Goal: Check status: Check status

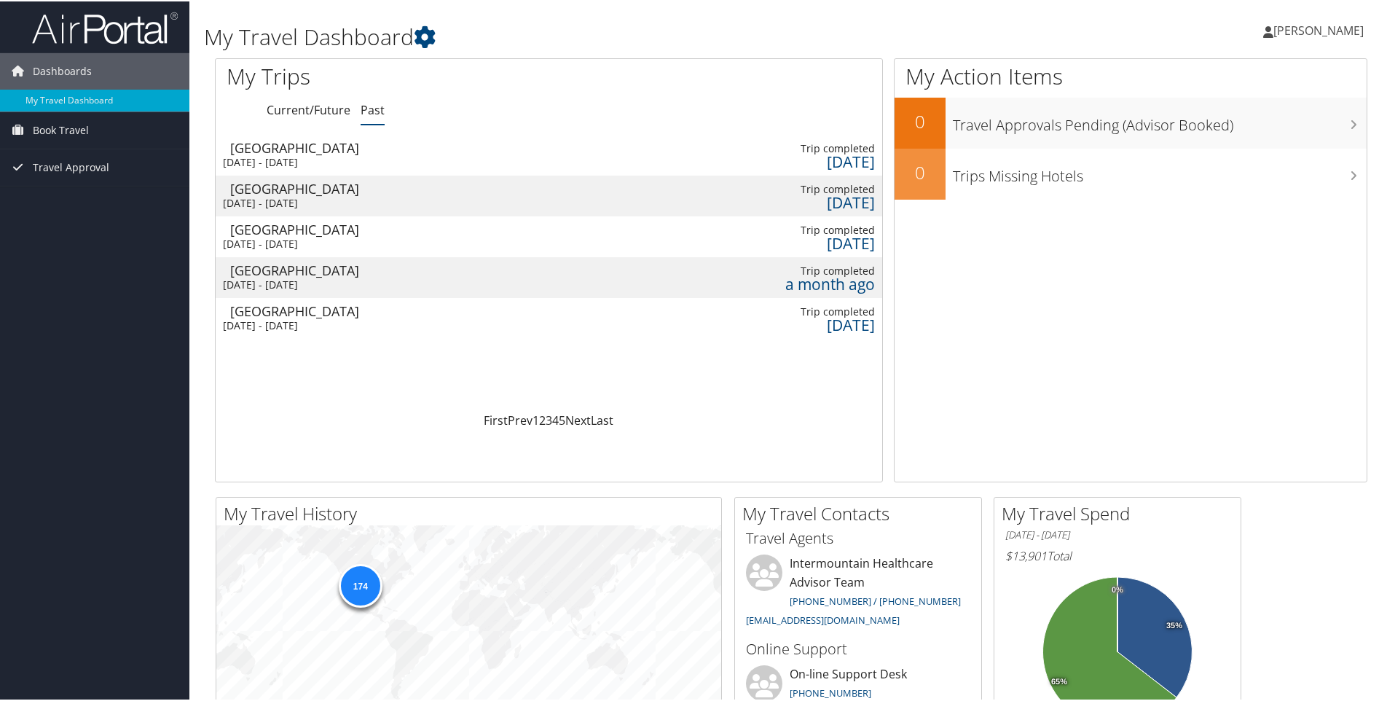
click at [353, 157] on div "[DATE] - [DATE]" at bounding box center [300, 160] width 155 height 13
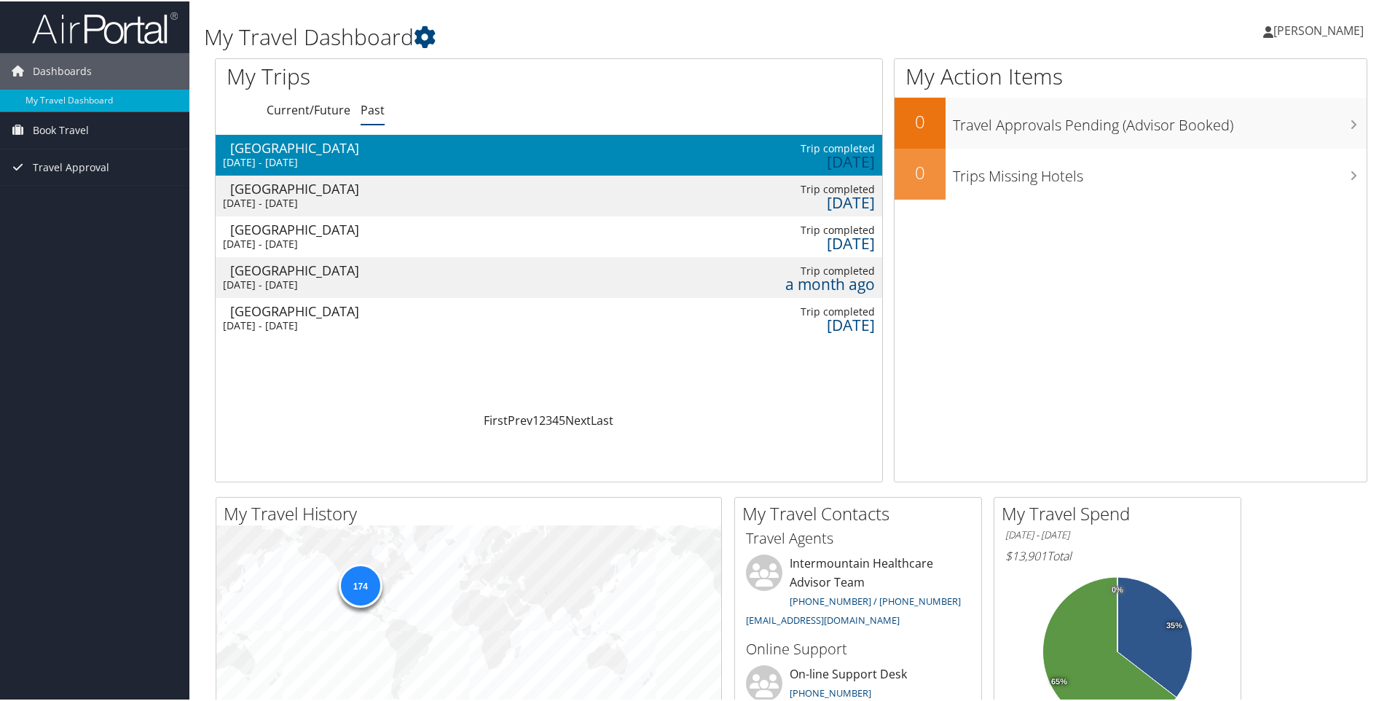
click at [353, 157] on div "[DATE] - [DATE]" at bounding box center [300, 160] width 155 height 13
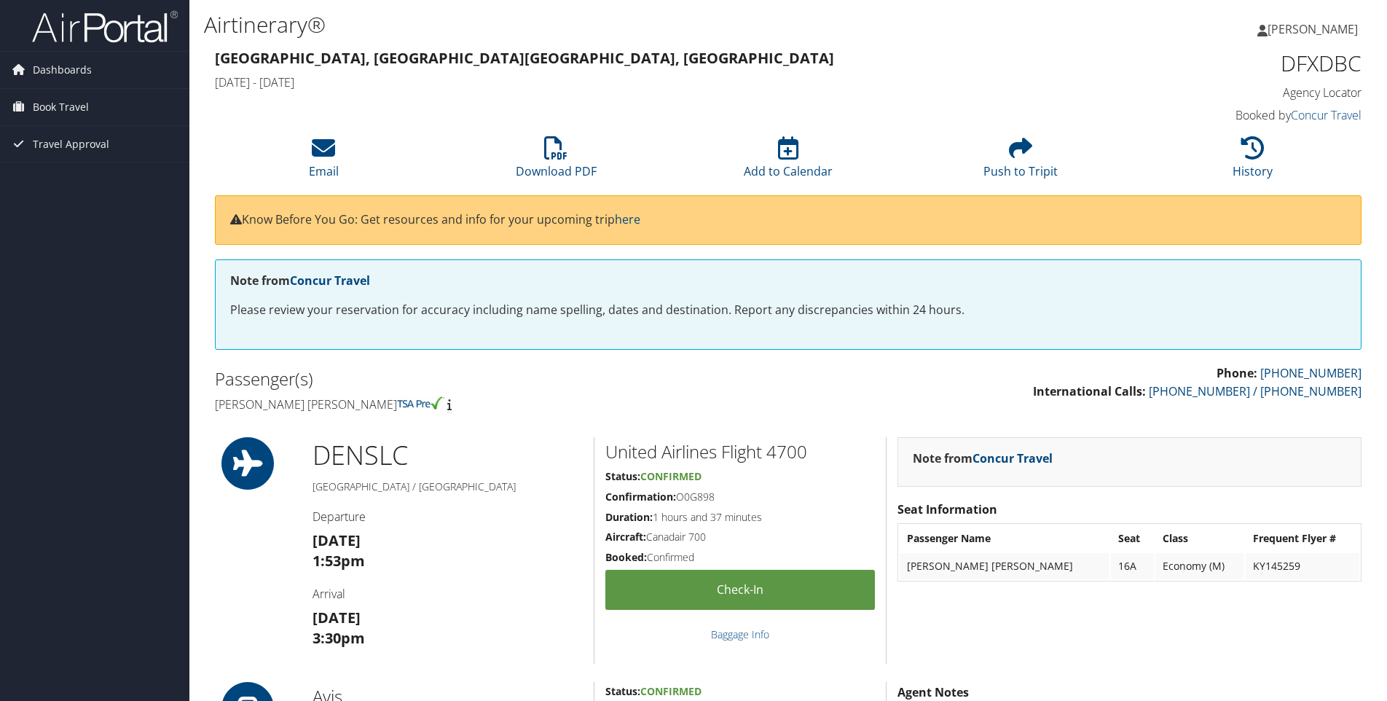
scroll to position [364, 0]
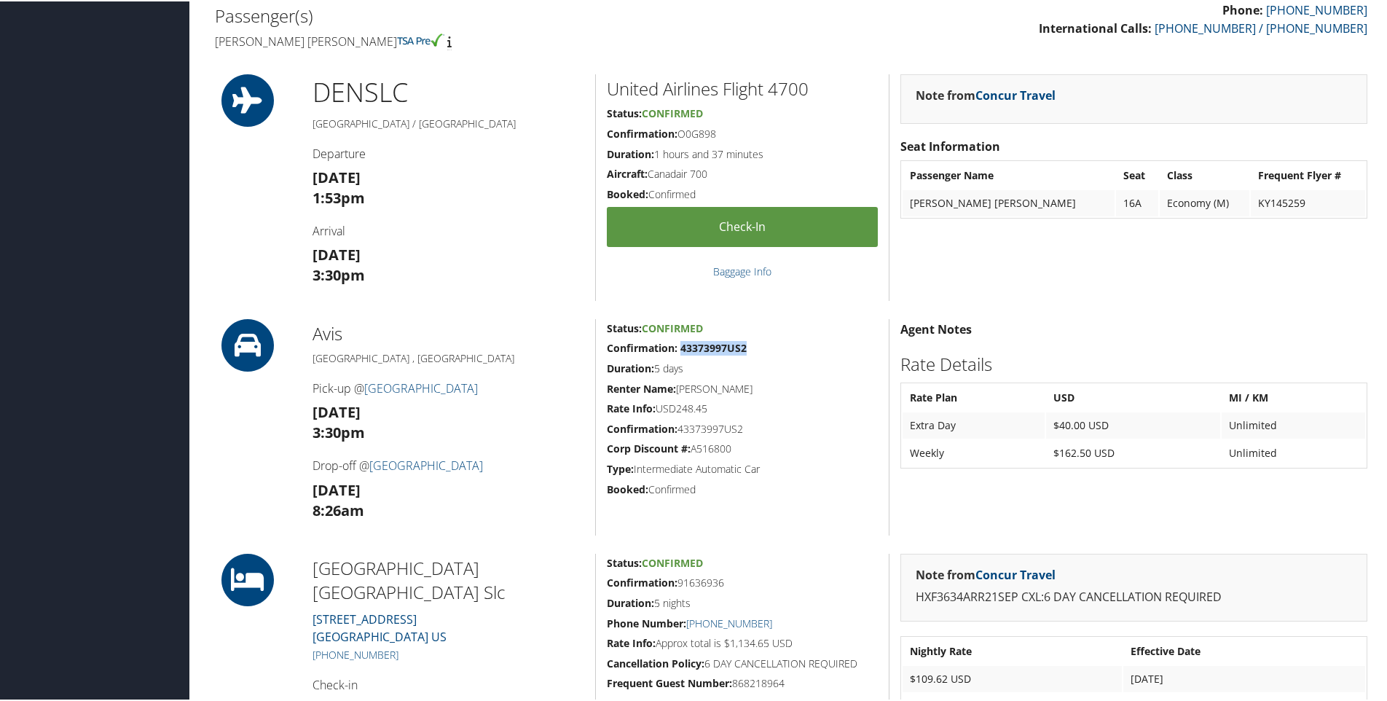
drag, startPoint x: 681, startPoint y: 344, endPoint x: 747, endPoint y: 349, distance: 66.5
click at [747, 349] on h5 "Confirmation: 43373997US2" at bounding box center [742, 346] width 271 height 15
drag, startPoint x: 747, startPoint y: 349, endPoint x: 715, endPoint y: 345, distance: 33.0
copy strong "43373997US2"
